Goal: Find contact information: Find contact information

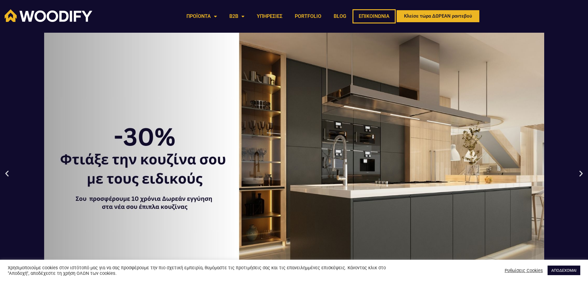
click at [371, 18] on link "ΕΠΙΚΟΙΝΩΝΙΑ" at bounding box center [373, 16] width 43 height 14
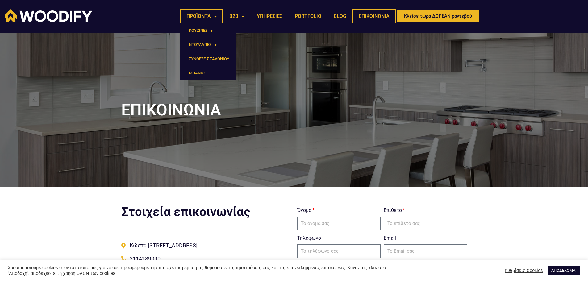
click at [205, 17] on link "ΠΡΟΪΟΝΤΑ" at bounding box center [201, 16] width 43 height 14
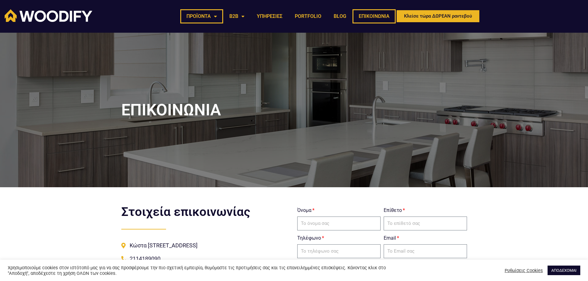
click at [208, 18] on link "ΠΡΟΪΟΝΤΑ" at bounding box center [201, 16] width 43 height 14
